Goal: Check status: Check status

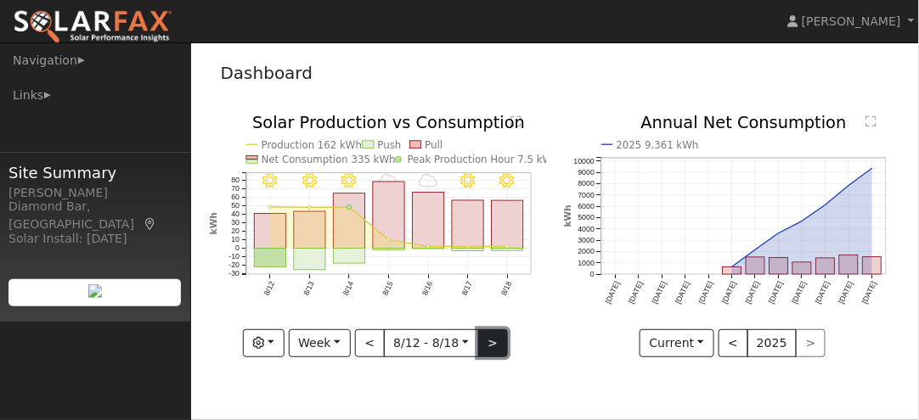
click at [491, 346] on button ">" at bounding box center [493, 344] width 30 height 29
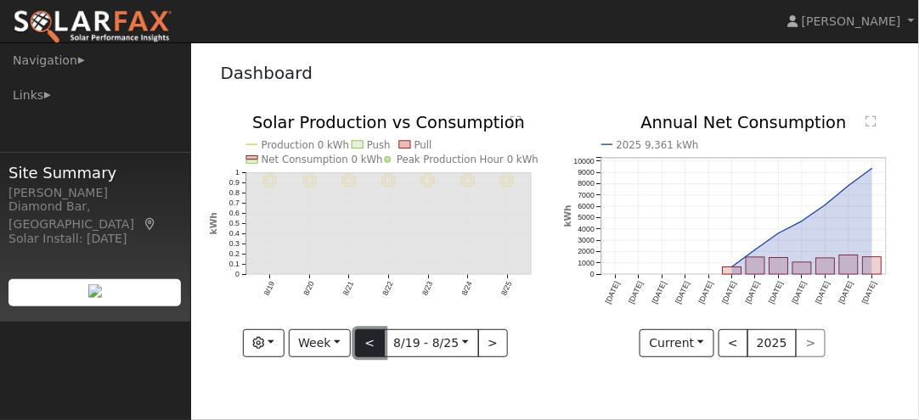
click at [369, 341] on button "<" at bounding box center [370, 344] width 30 height 29
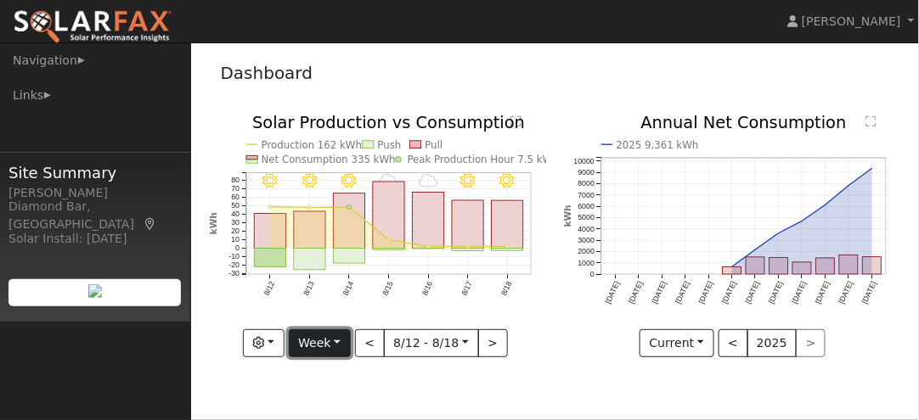
click at [341, 346] on button "Week" at bounding box center [320, 344] width 62 height 29
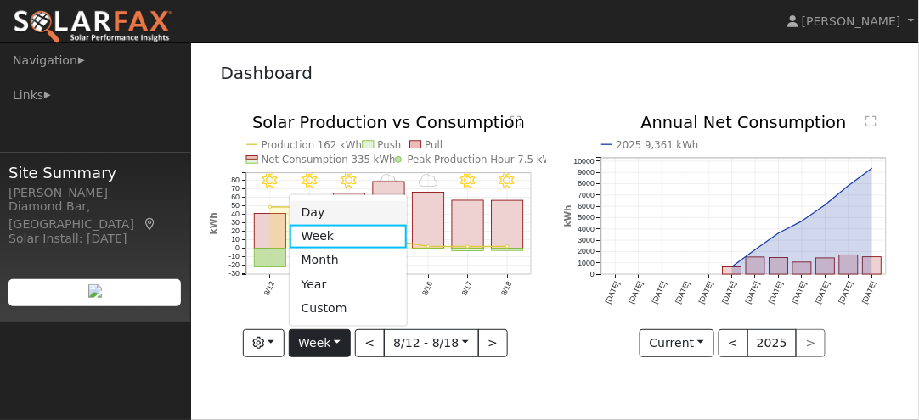
click at [330, 211] on link "Day" at bounding box center [349, 212] width 118 height 24
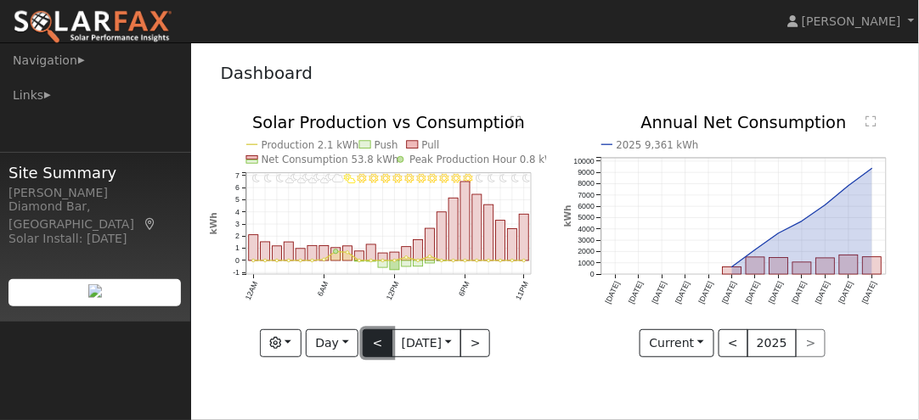
click at [369, 340] on button "<" at bounding box center [378, 344] width 30 height 29
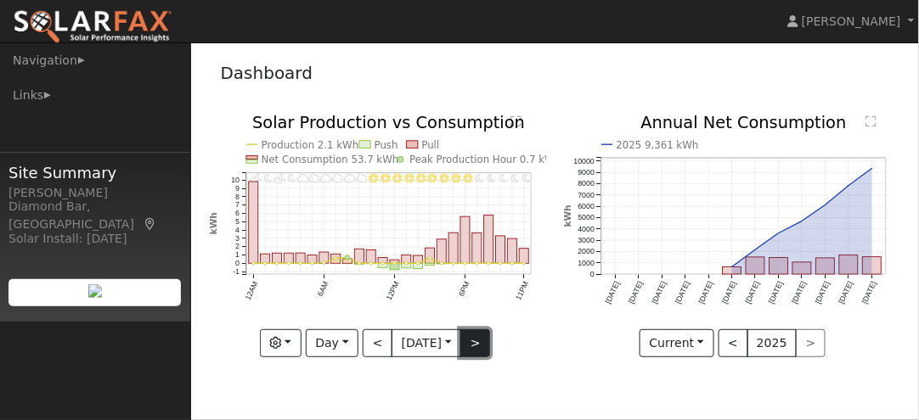
click at [482, 340] on button ">" at bounding box center [475, 344] width 30 height 29
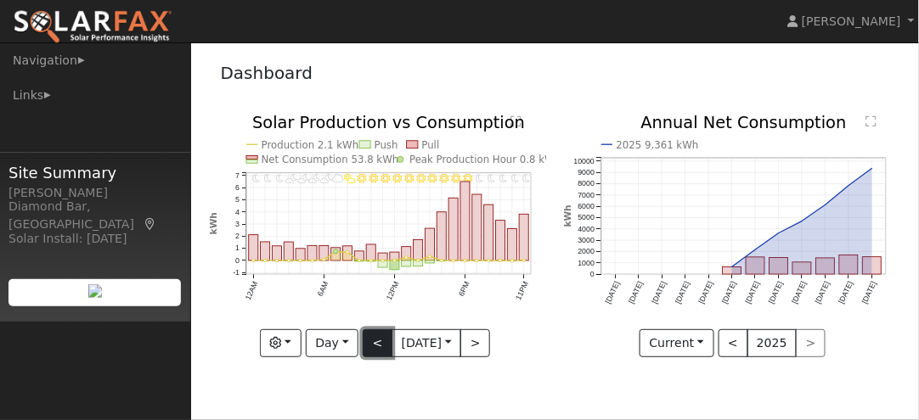
click at [375, 340] on button "<" at bounding box center [378, 344] width 30 height 29
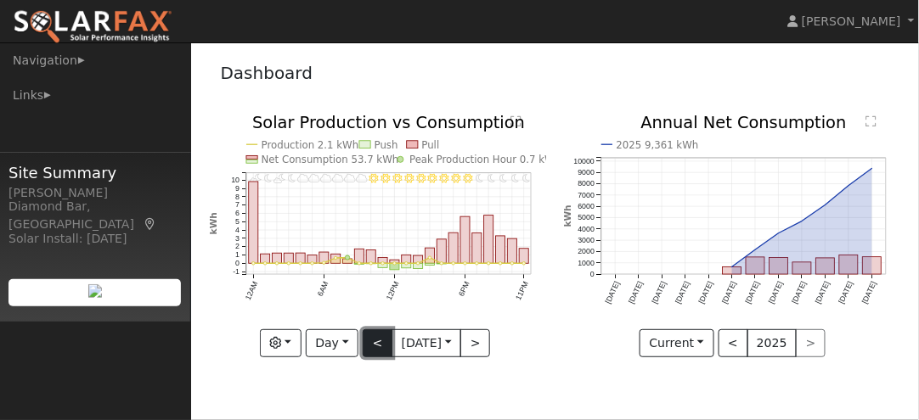
click at [375, 340] on button "<" at bounding box center [378, 344] width 30 height 29
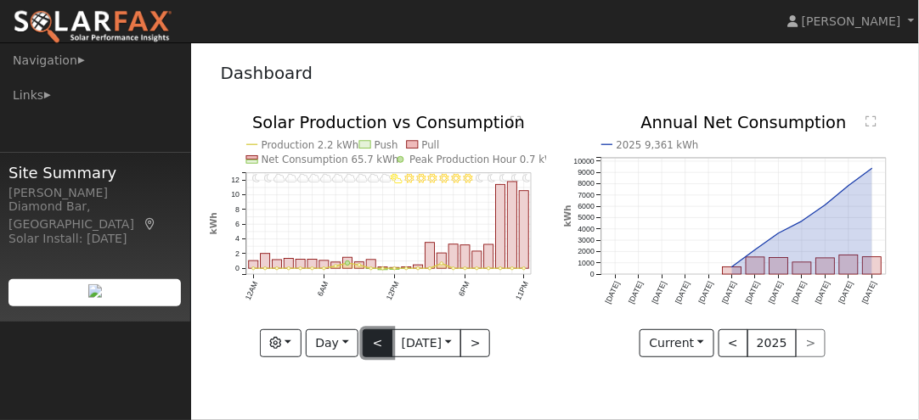
click at [375, 340] on button "<" at bounding box center [378, 344] width 30 height 29
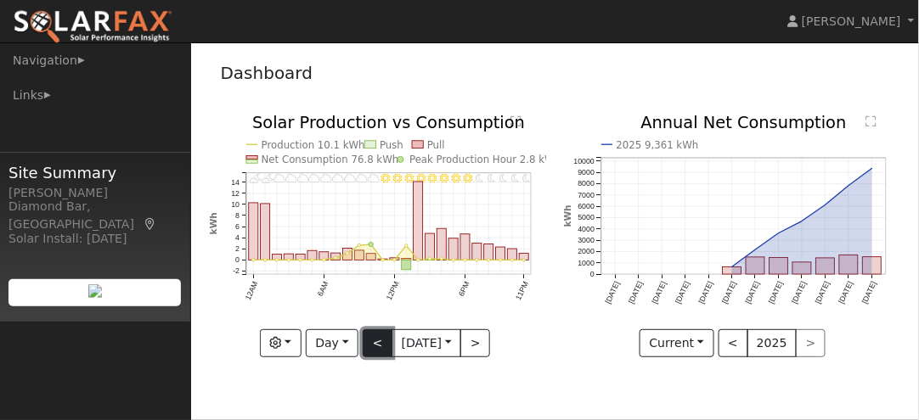
click at [375, 340] on button "<" at bounding box center [378, 344] width 30 height 29
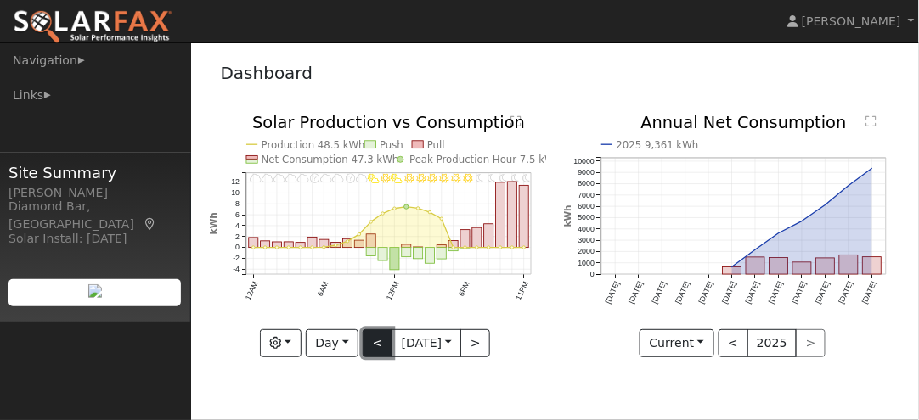
click at [375, 340] on button "<" at bounding box center [378, 344] width 30 height 29
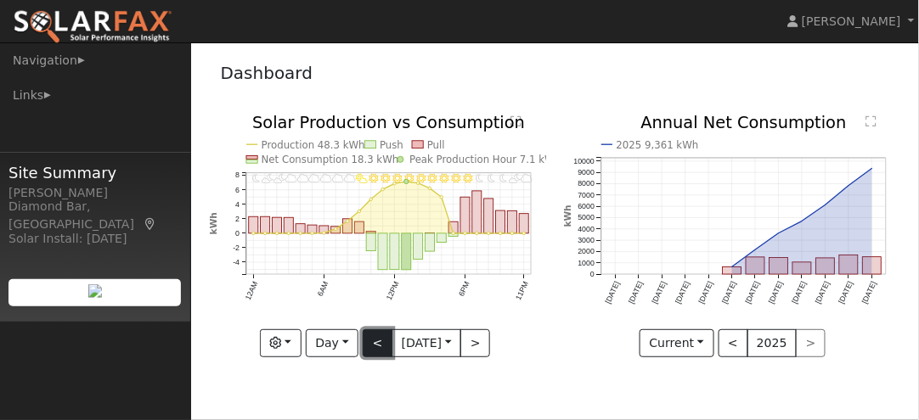
click at [375, 340] on button "<" at bounding box center [378, 344] width 30 height 29
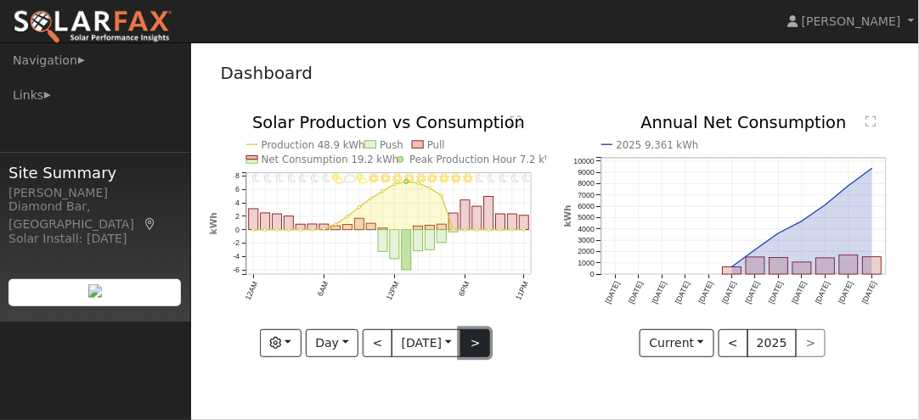
click at [477, 340] on button ">" at bounding box center [475, 344] width 30 height 29
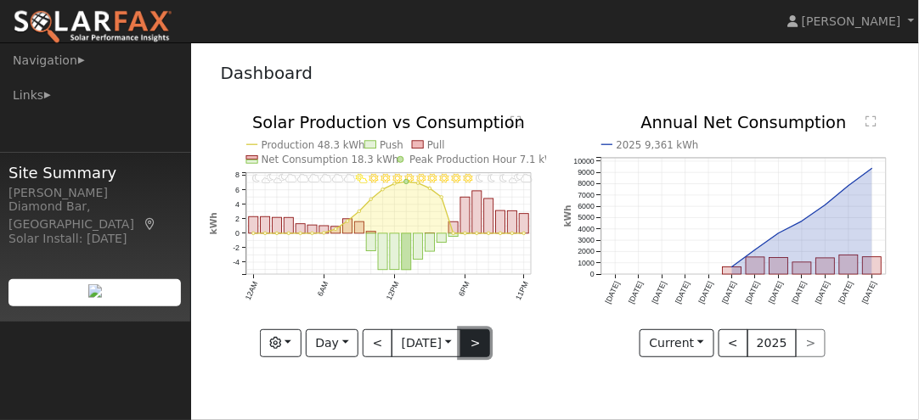
click at [477, 340] on button ">" at bounding box center [475, 344] width 30 height 29
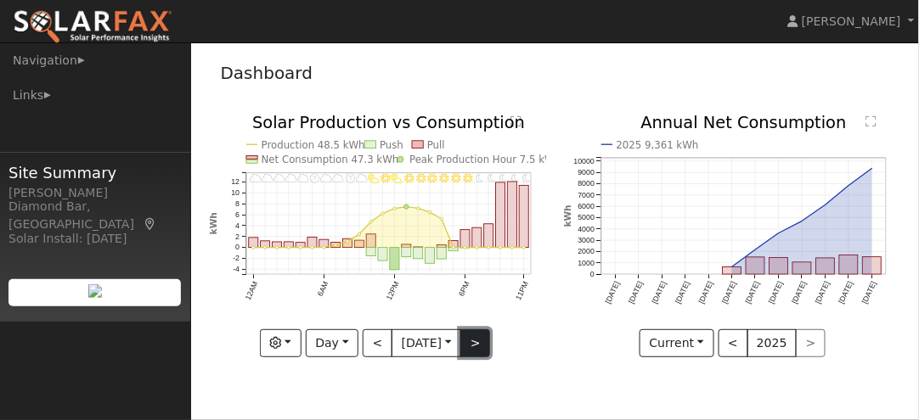
click at [477, 340] on button ">" at bounding box center [475, 344] width 30 height 29
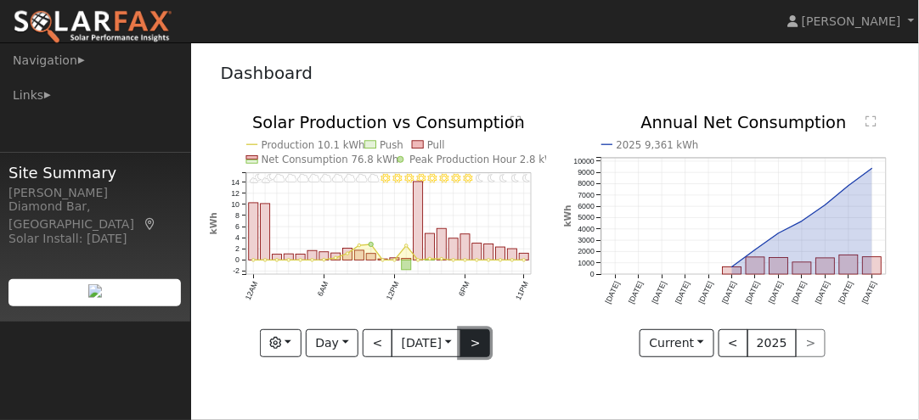
click at [477, 340] on button ">" at bounding box center [475, 344] width 30 height 29
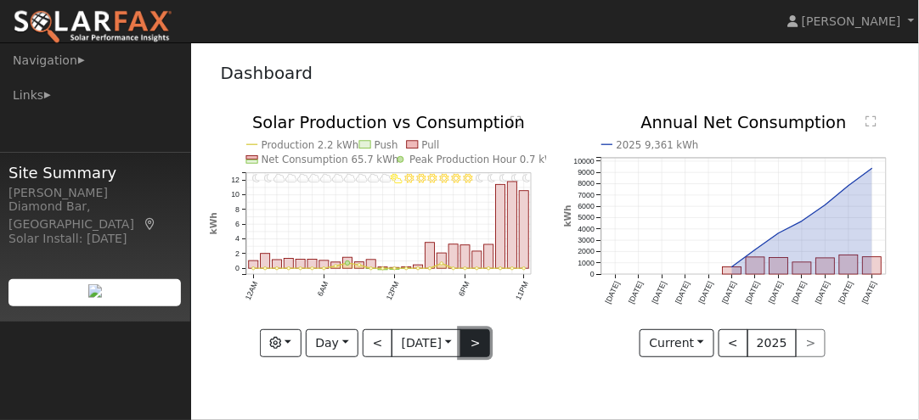
click at [477, 340] on button ">" at bounding box center [475, 344] width 30 height 29
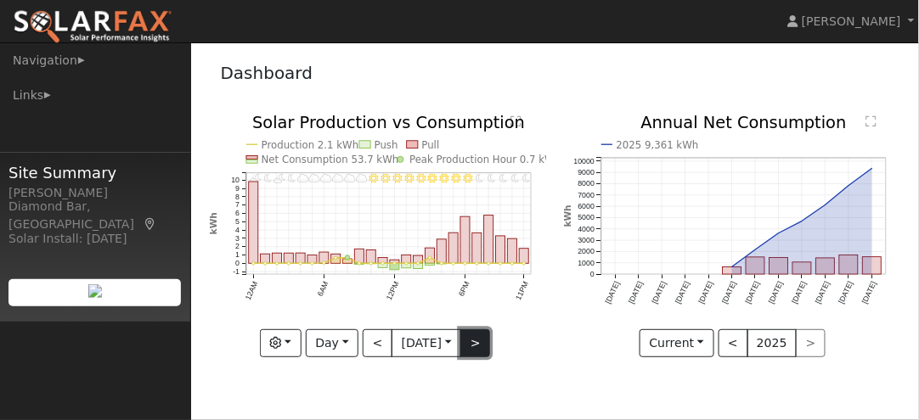
click at [477, 340] on button ">" at bounding box center [475, 344] width 30 height 29
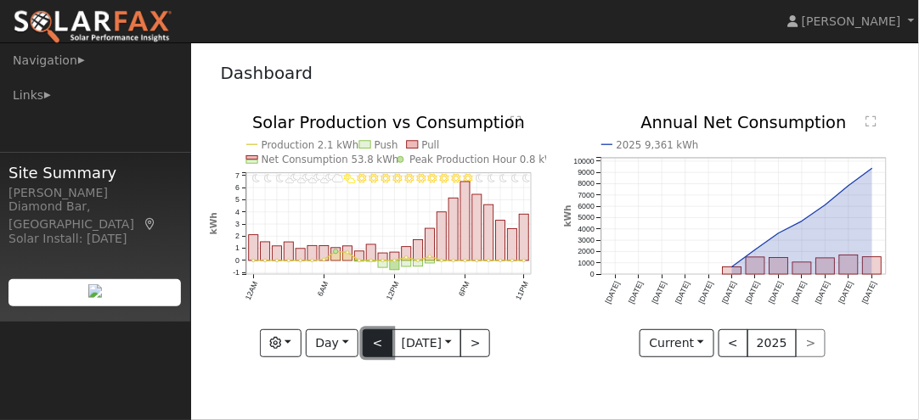
click at [370, 341] on button "<" at bounding box center [378, 344] width 30 height 29
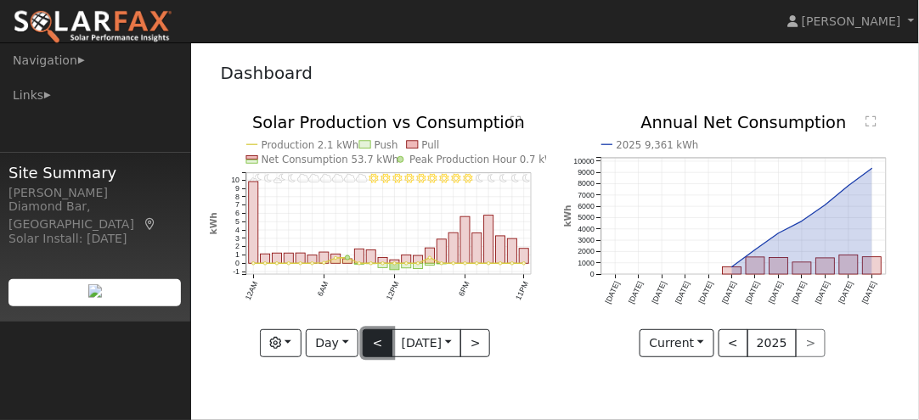
click at [370, 341] on button "<" at bounding box center [378, 344] width 30 height 29
type input "[DATE]"
